Goal: Task Accomplishment & Management: Complete application form

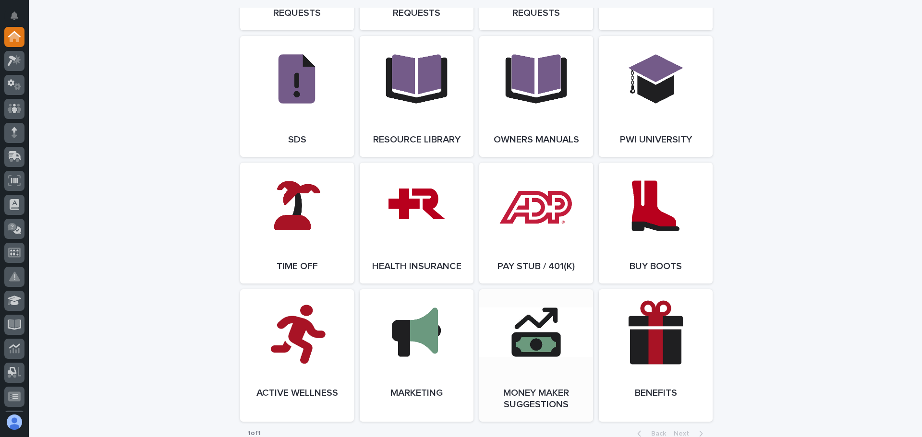
scroll to position [1493, 0]
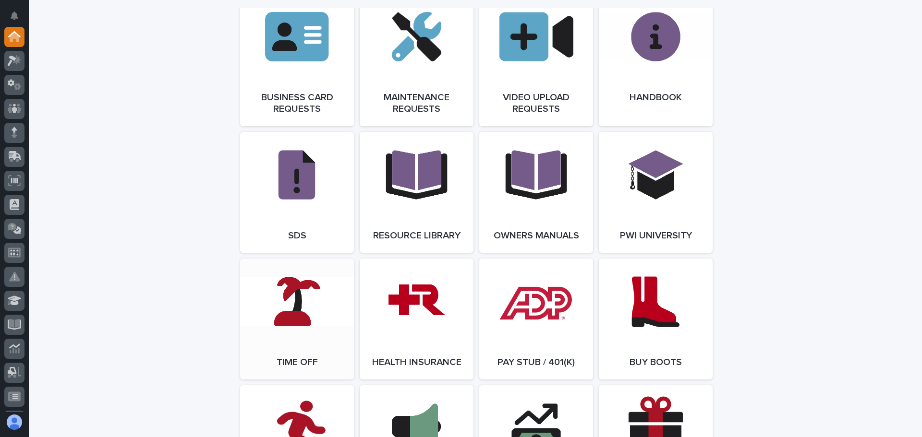
click at [297, 322] on link "Open Link" at bounding box center [297, 319] width 114 height 121
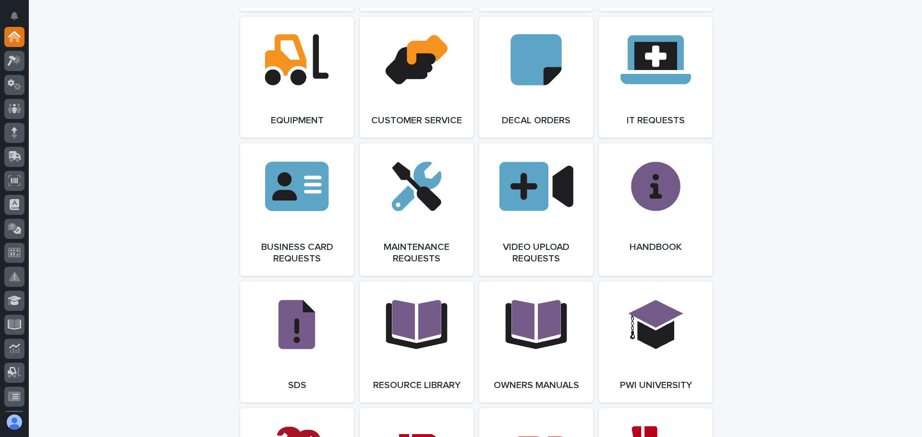
scroll to position [1344, 0]
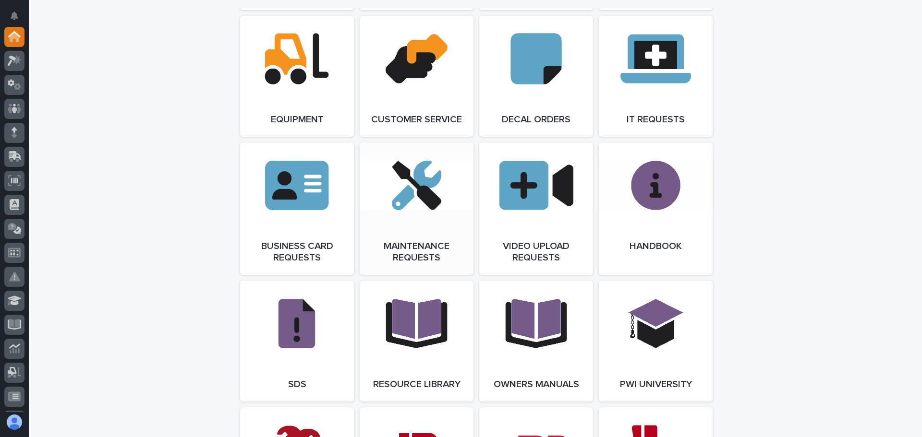
click at [422, 206] on link "Open Link" at bounding box center [417, 209] width 114 height 132
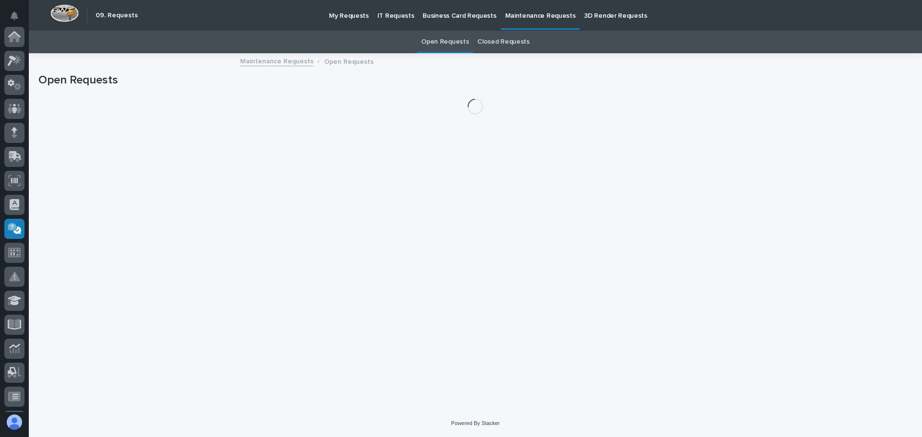
scroll to position [167, 0]
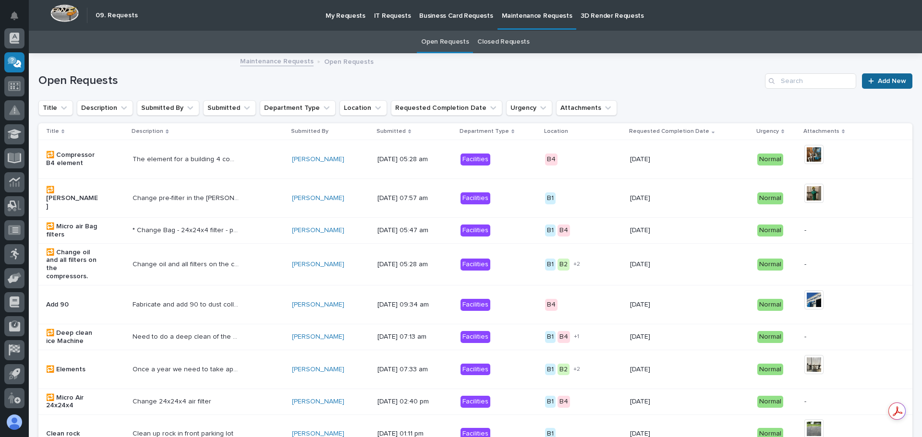
click at [877, 78] on span "Add New" at bounding box center [891, 81] width 28 height 7
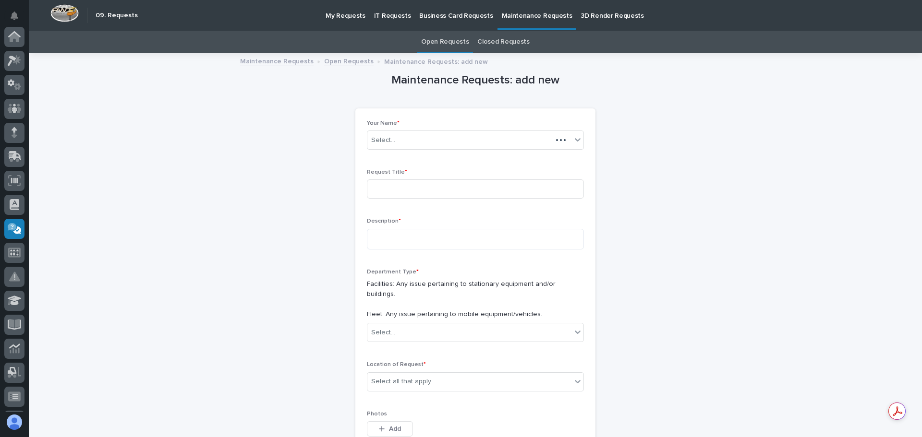
scroll to position [167, 0]
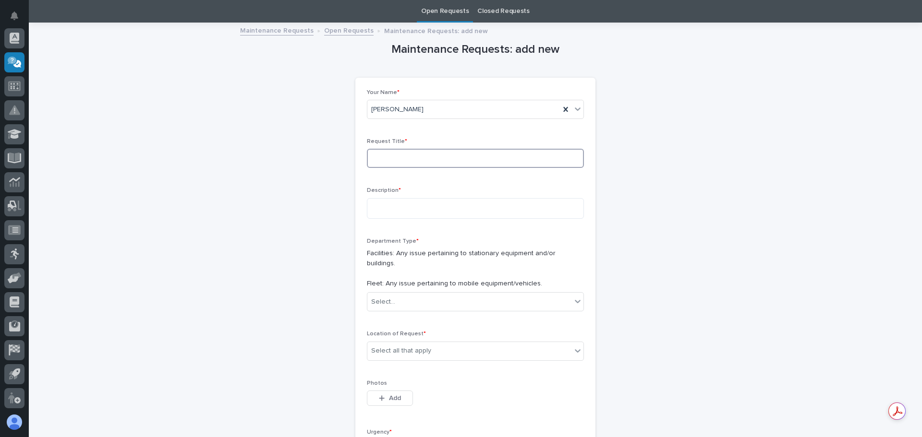
click at [459, 156] on input at bounding box center [475, 158] width 217 height 19
type input "Truck 36"
click at [392, 208] on textarea at bounding box center [475, 208] width 217 height 21
type textarea "*"
type textarea "**********"
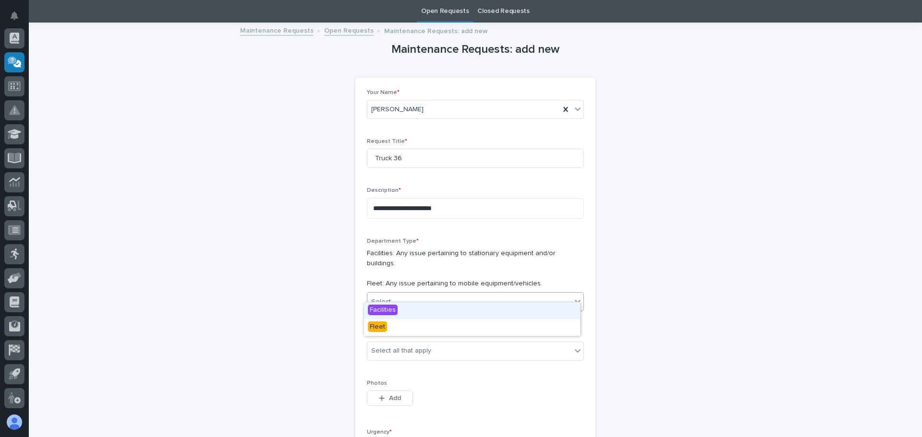
click at [576, 300] on icon at bounding box center [578, 301] width 6 height 3
click at [373, 324] on span "Fleet" at bounding box center [377, 327] width 19 height 11
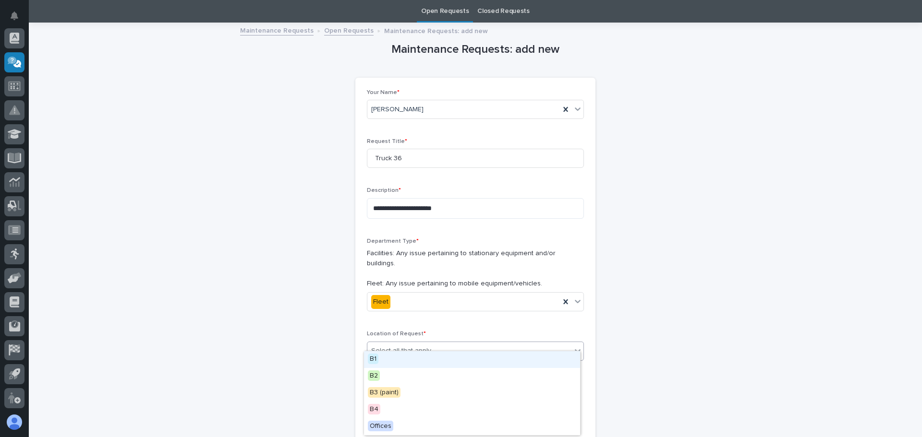
click at [575, 346] on icon at bounding box center [578, 351] width 10 height 10
click at [380, 376] on div "B2" at bounding box center [472, 376] width 216 height 17
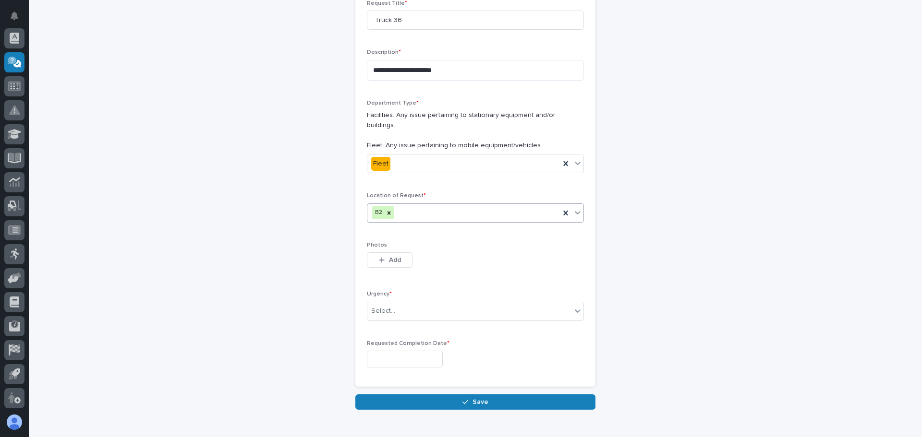
scroll to position [175, 0]
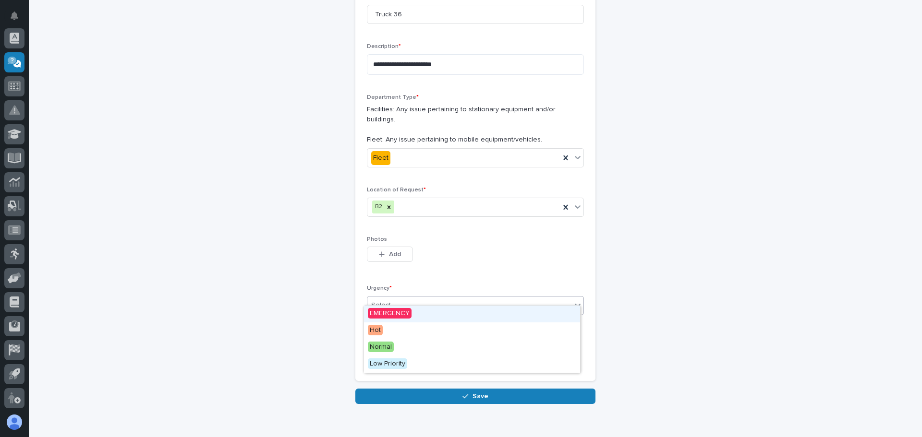
click at [576, 300] on icon at bounding box center [578, 305] width 10 height 10
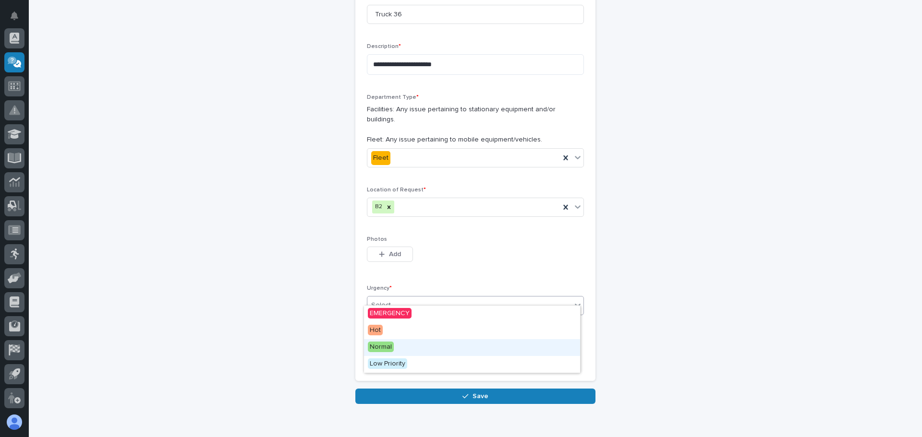
click at [384, 344] on span "Normal" at bounding box center [381, 347] width 26 height 11
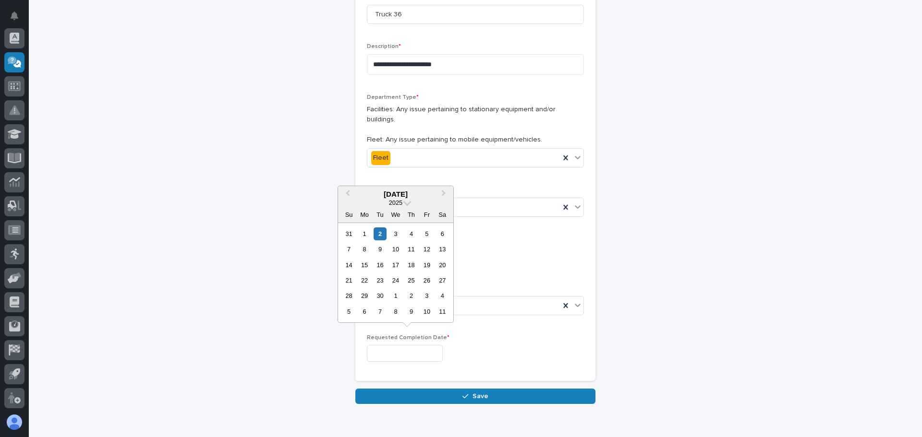
click at [417, 347] on input "text" at bounding box center [405, 353] width 76 height 17
click at [380, 250] on div "9" at bounding box center [379, 249] width 13 height 13
type input "**********"
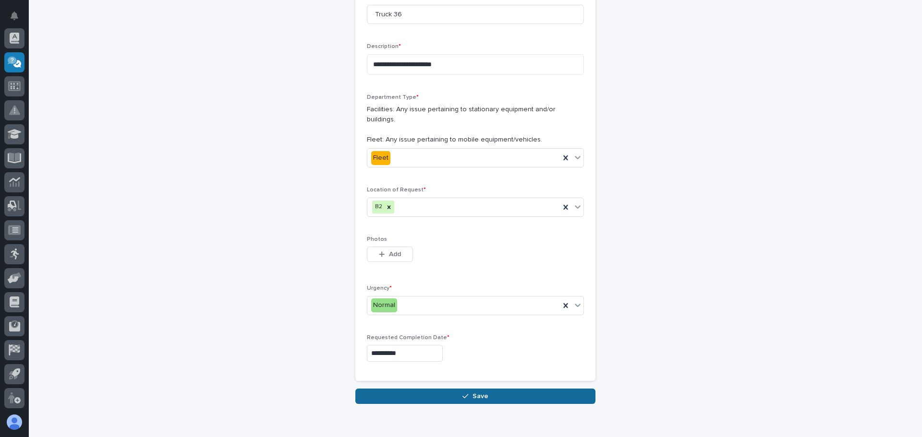
click at [472, 392] on span "Save" at bounding box center [480, 396] width 16 height 9
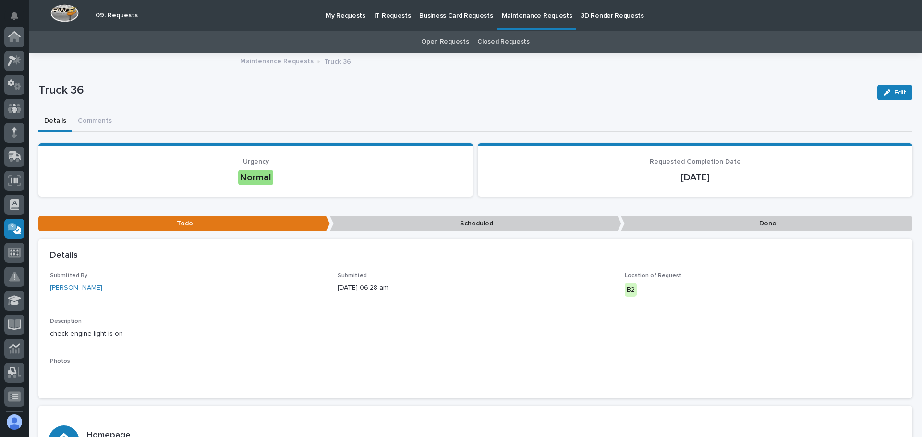
scroll to position [167, 0]
